Goal: Task Accomplishment & Management: Manage account settings

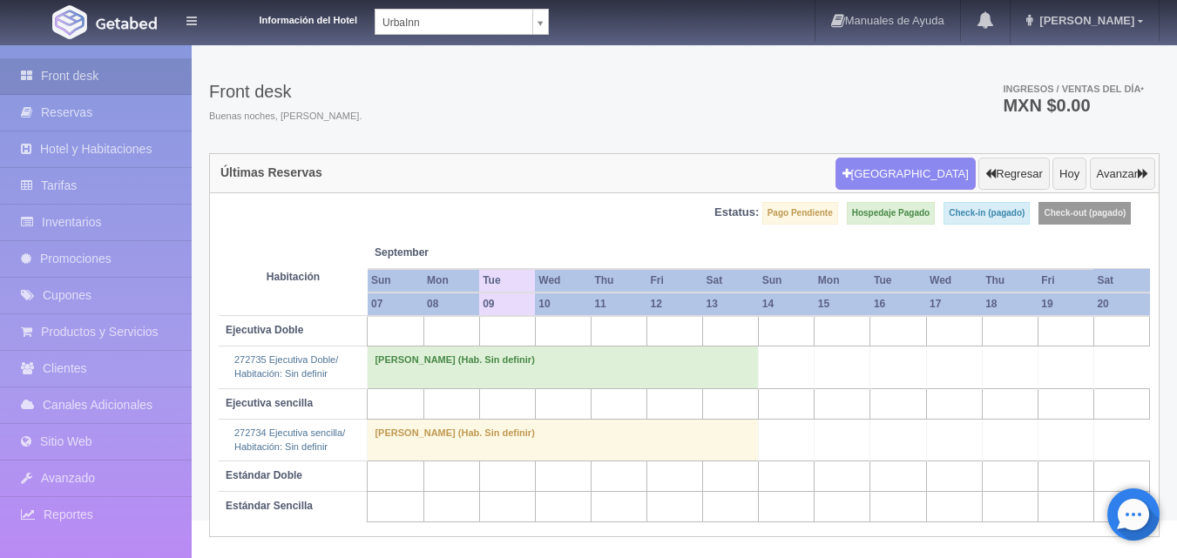
scroll to position [37, 0]
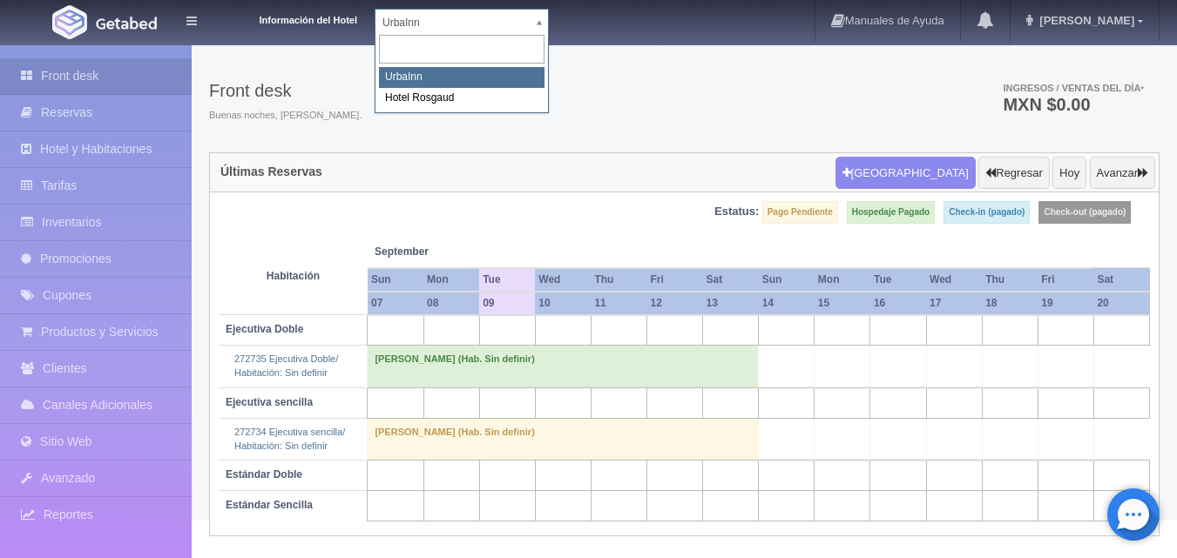
click at [537, 30] on body "Información del Hotel UrbaInn UrbaInn Hotel Rosgaud Manuales de Ayuda Actualiza…" at bounding box center [588, 263] width 1177 height 513
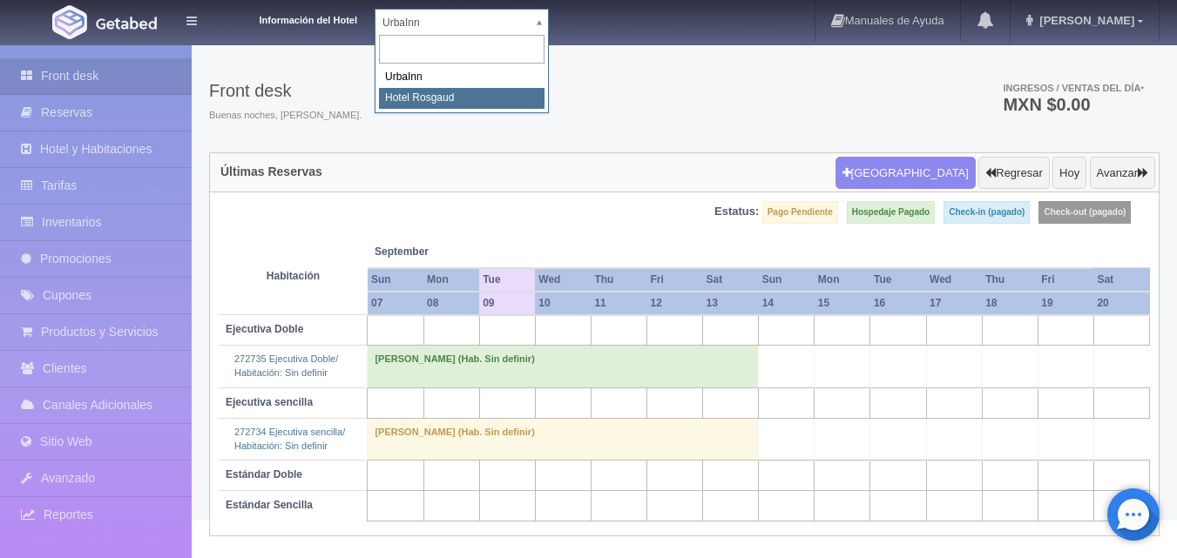
select select "561"
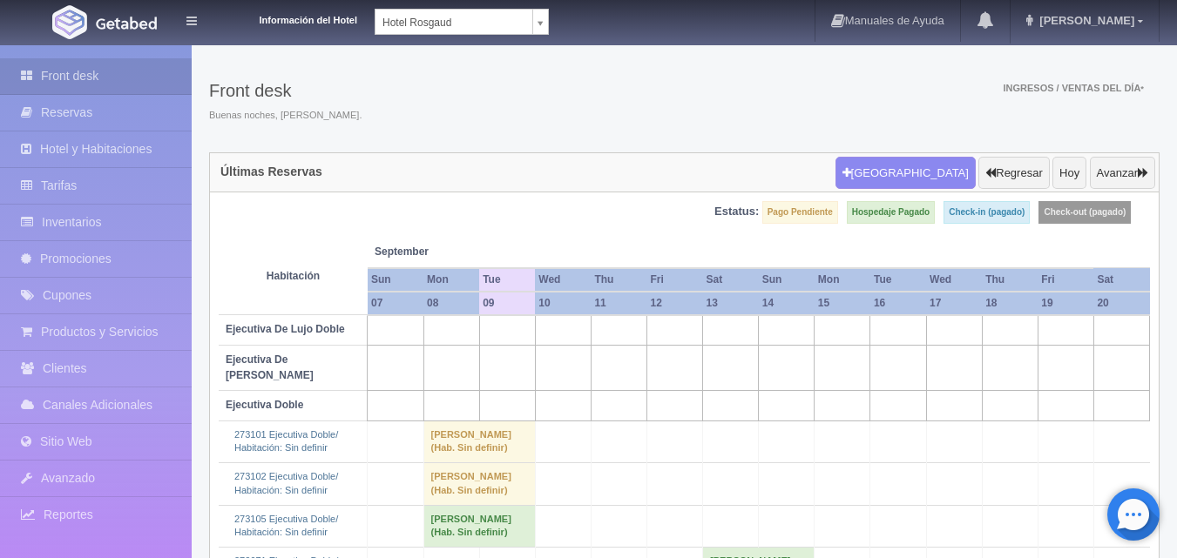
scroll to position [37, 0]
click at [141, 139] on link "Hotel y Habitaciones" at bounding box center [96, 150] width 192 height 36
click at [126, 177] on link "Tarifas" at bounding box center [96, 186] width 192 height 36
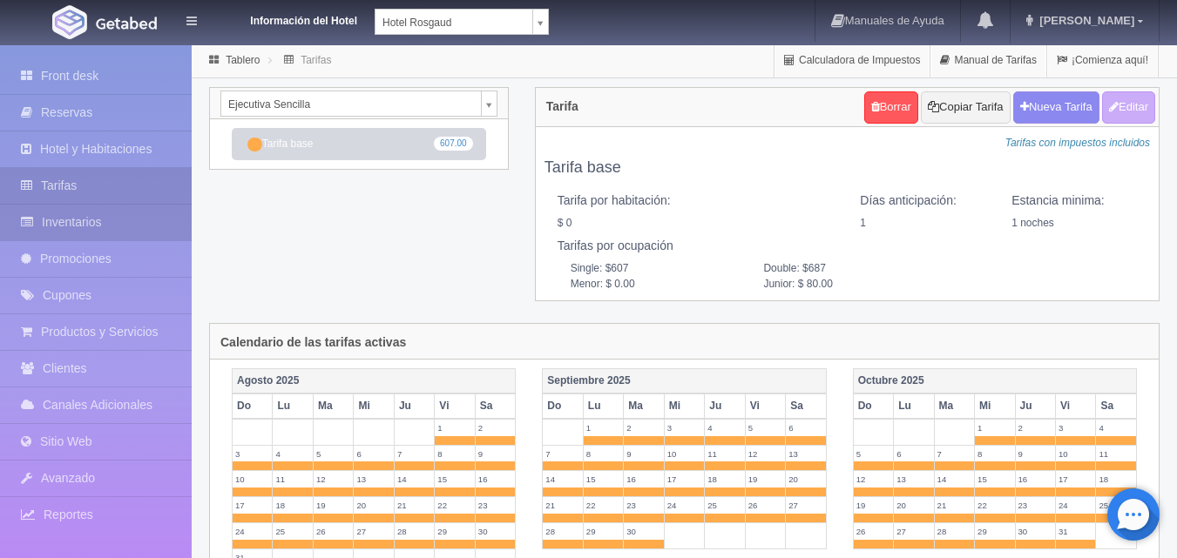
click at [113, 219] on link "Inventarios" at bounding box center [96, 223] width 192 height 36
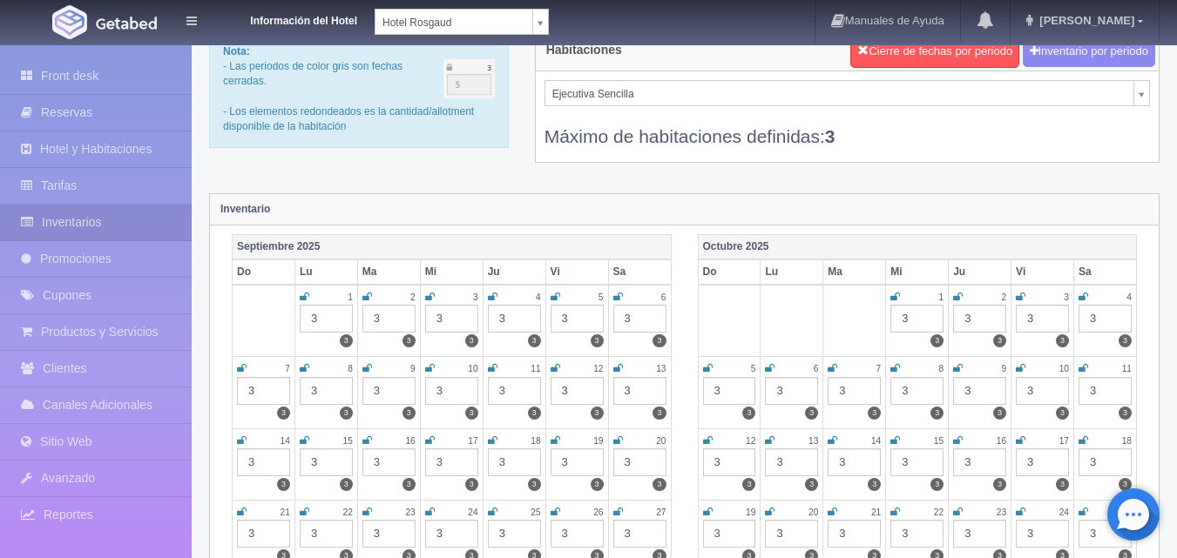
scroll to position [87, 0]
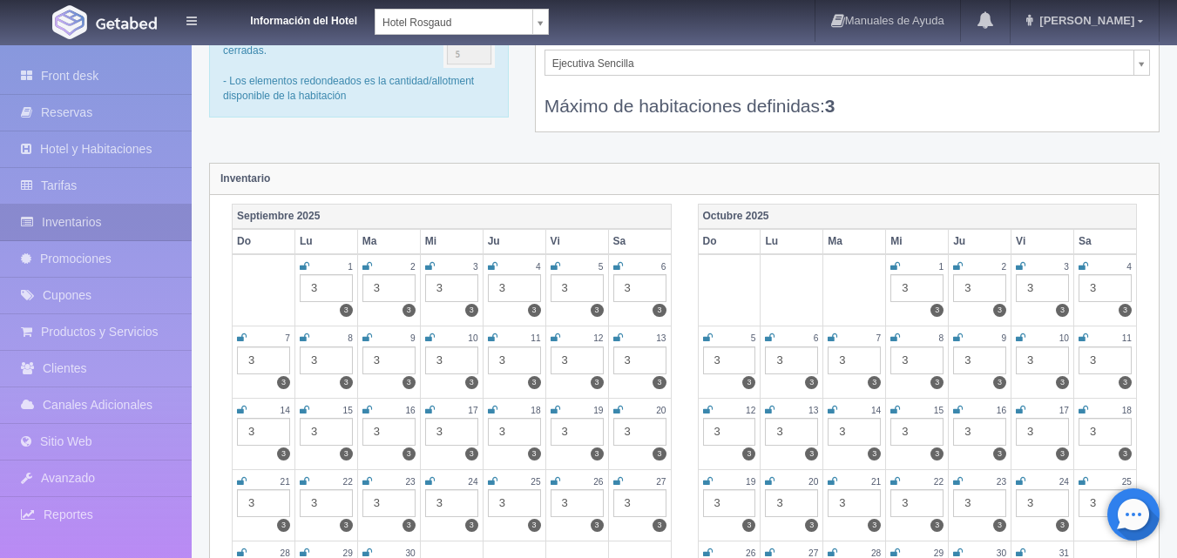
click at [320, 360] on div "3" at bounding box center [326, 361] width 53 height 28
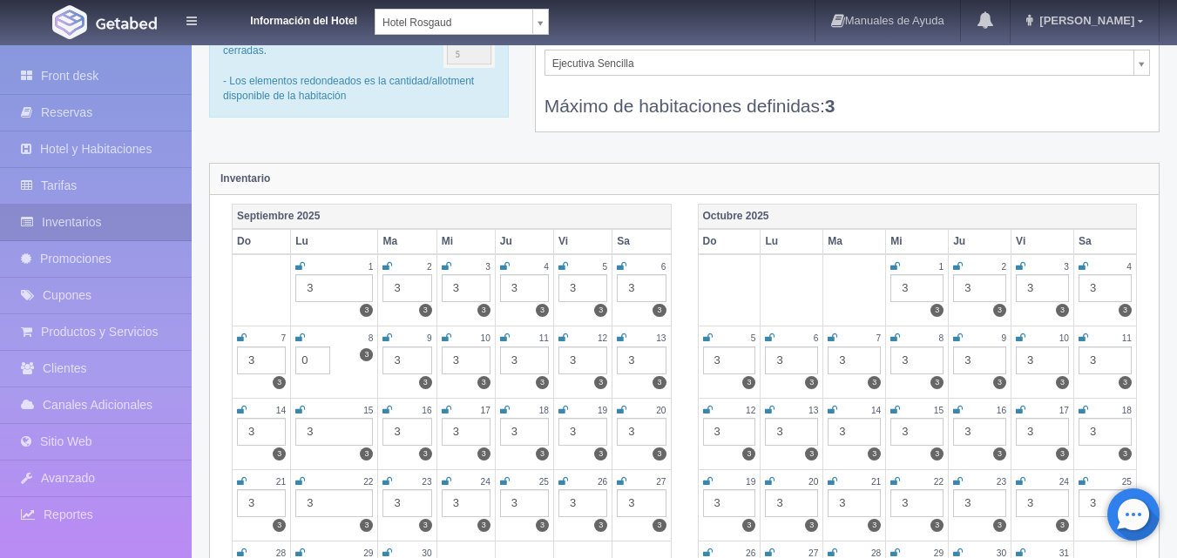
type input "0"
click at [299, 341] on icon at bounding box center [300, 338] width 10 height 10
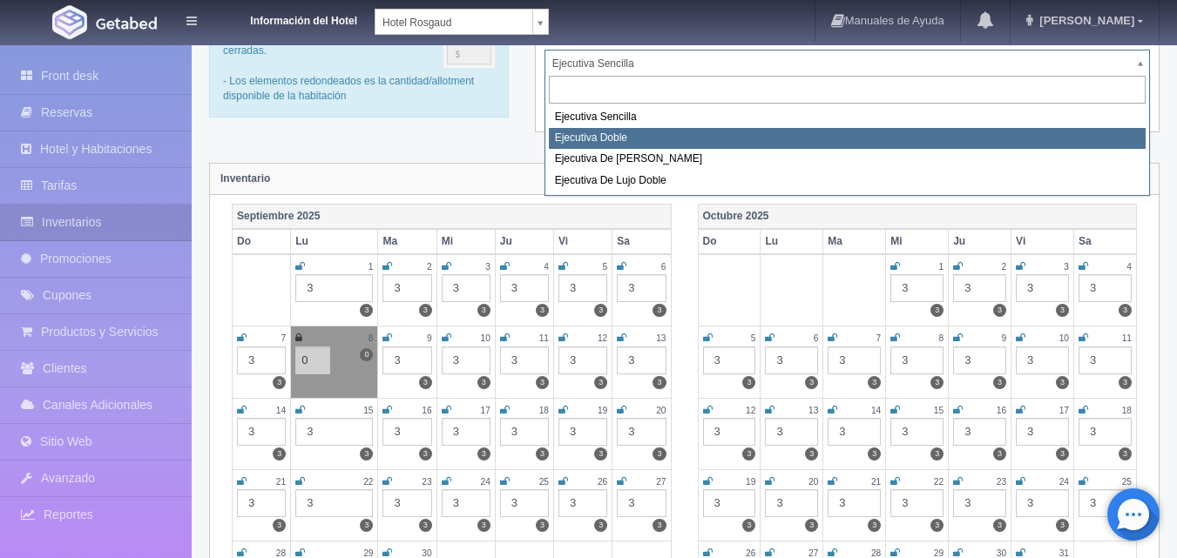
select select "1750"
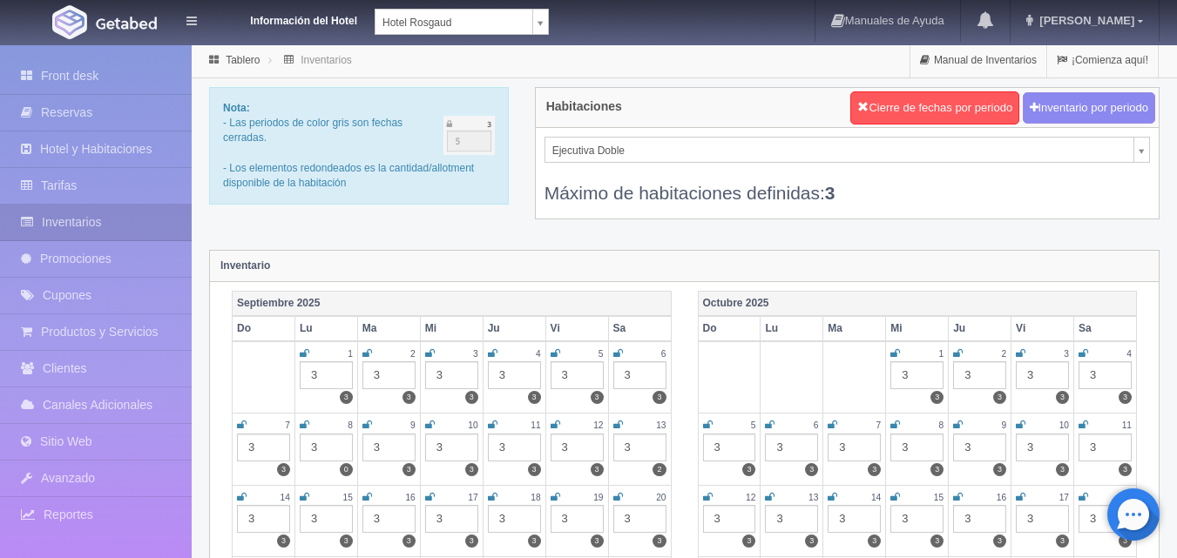
click at [339, 445] on div "3" at bounding box center [326, 448] width 53 height 28
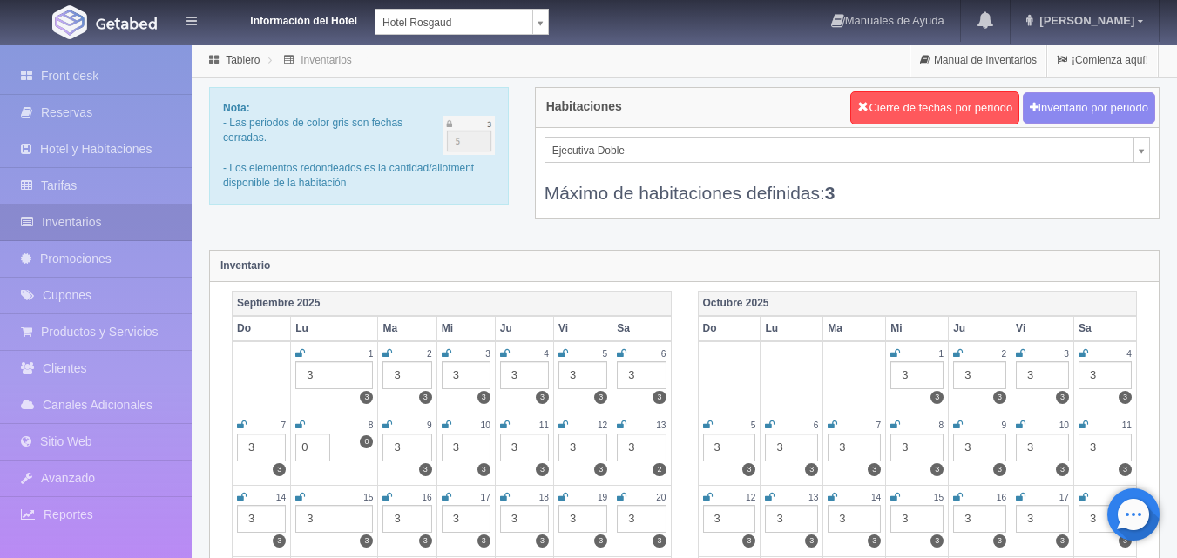
type input "0"
click at [300, 424] on icon at bounding box center [300, 425] width 10 height 10
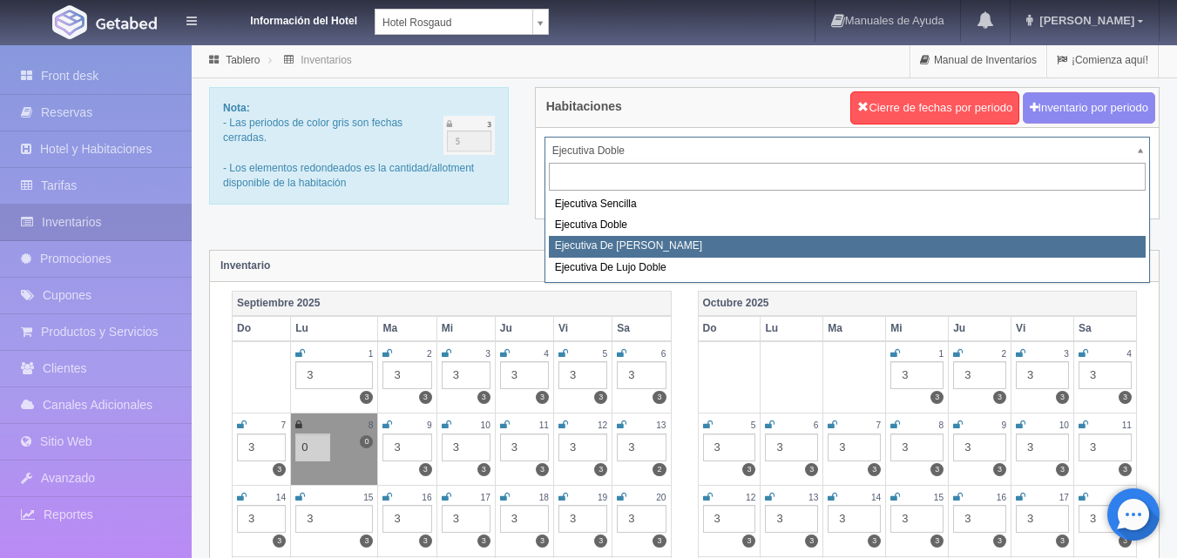
select select "1817"
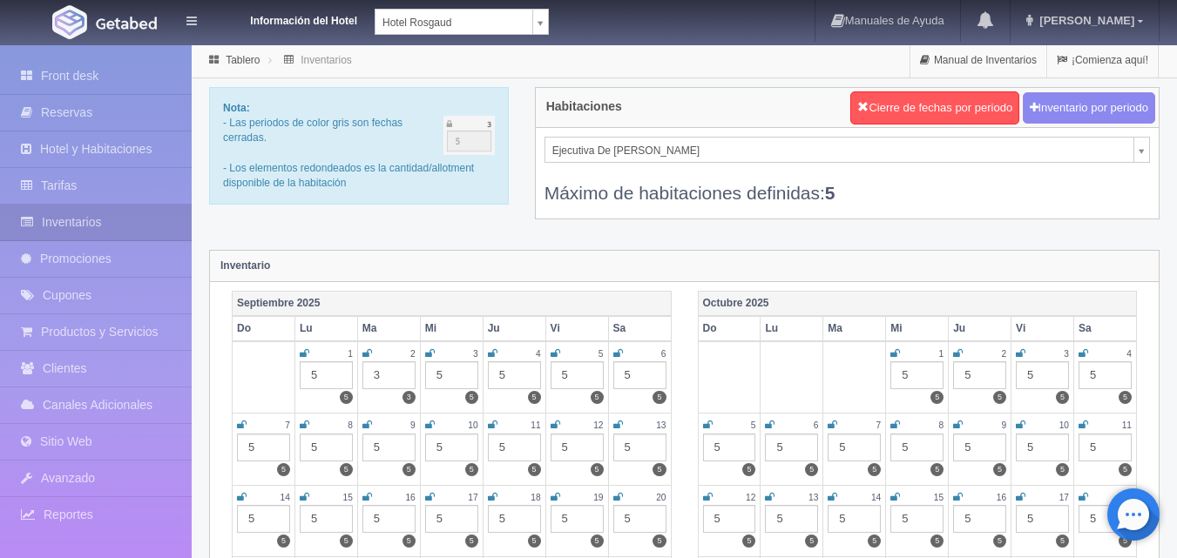
click at [327, 455] on div "5" at bounding box center [326, 448] width 53 height 28
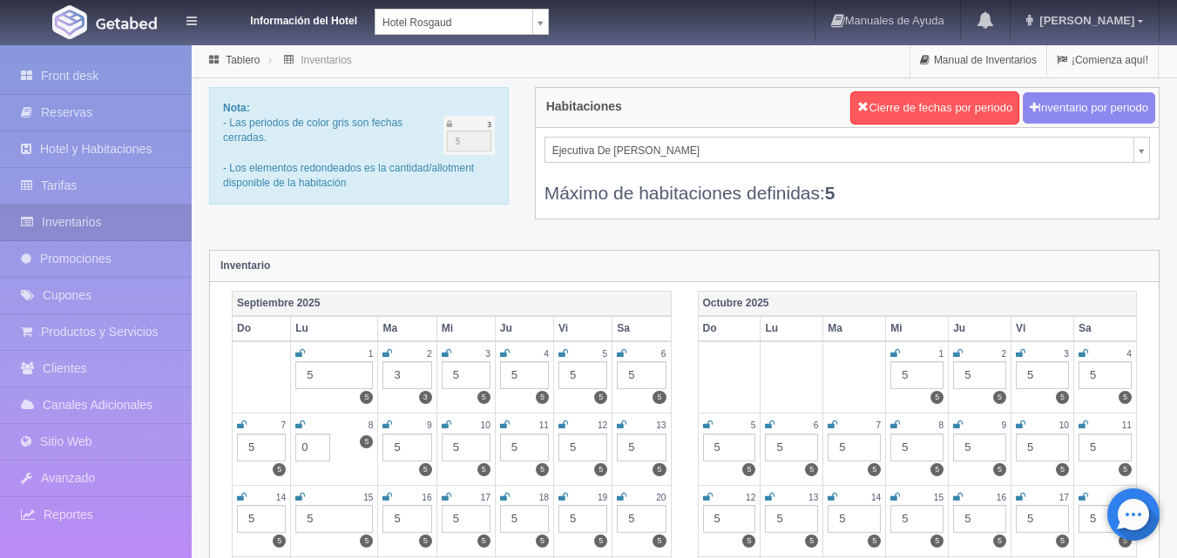
type input "0"
click at [302, 423] on icon at bounding box center [300, 425] width 10 height 10
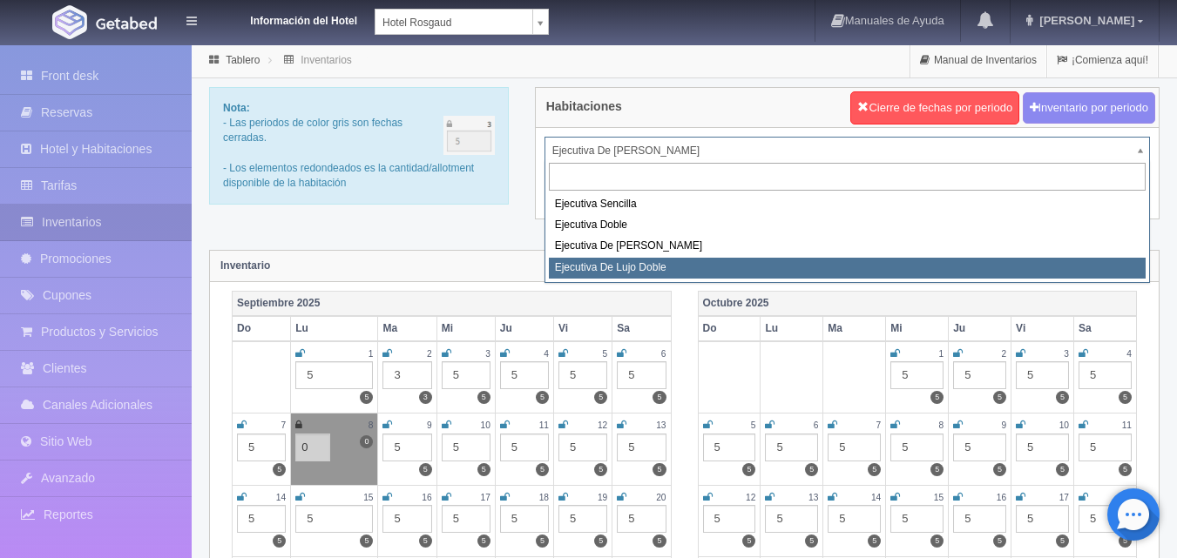
select select "1845"
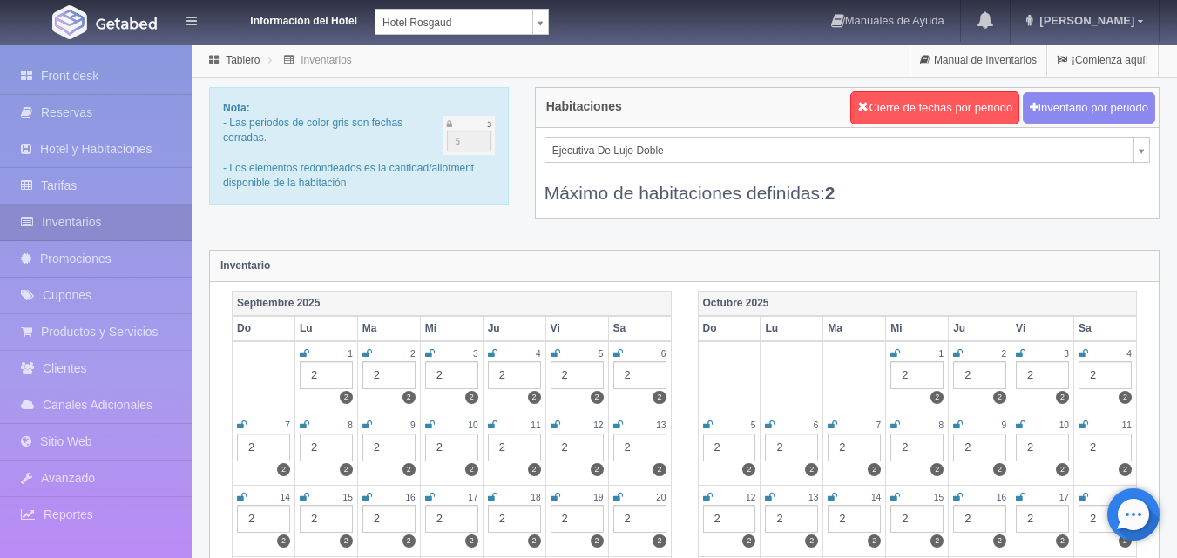
click at [326, 452] on div "2" at bounding box center [326, 448] width 53 height 28
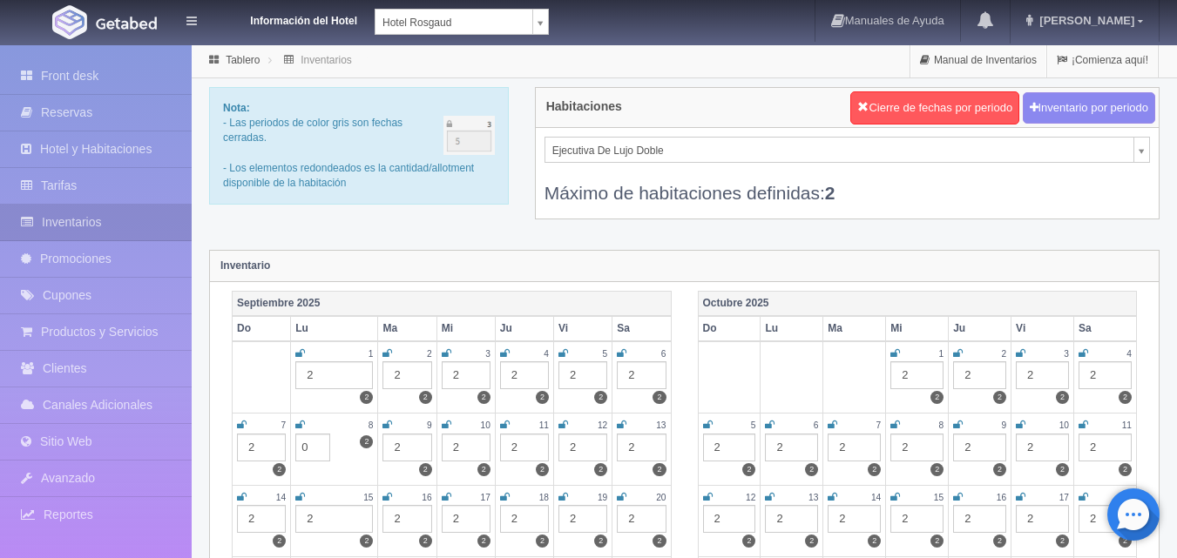
type input "0"
click at [304, 421] on icon at bounding box center [300, 425] width 10 height 10
